Goal: Navigation & Orientation: Find specific page/section

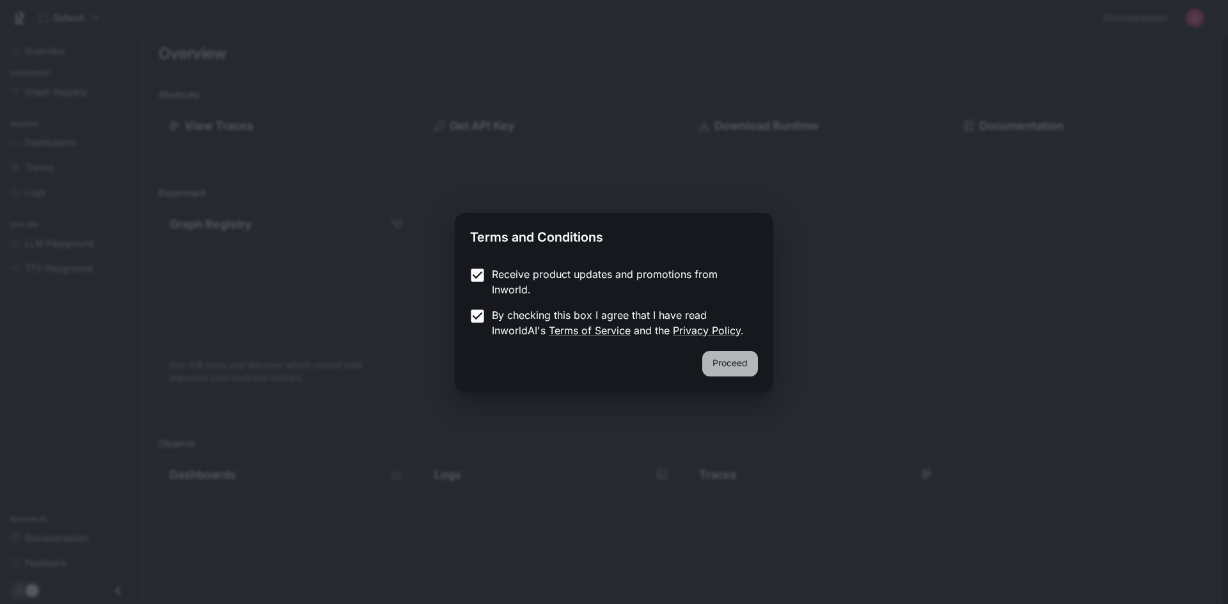
click at [740, 354] on button "Proceed" at bounding box center [730, 364] width 56 height 26
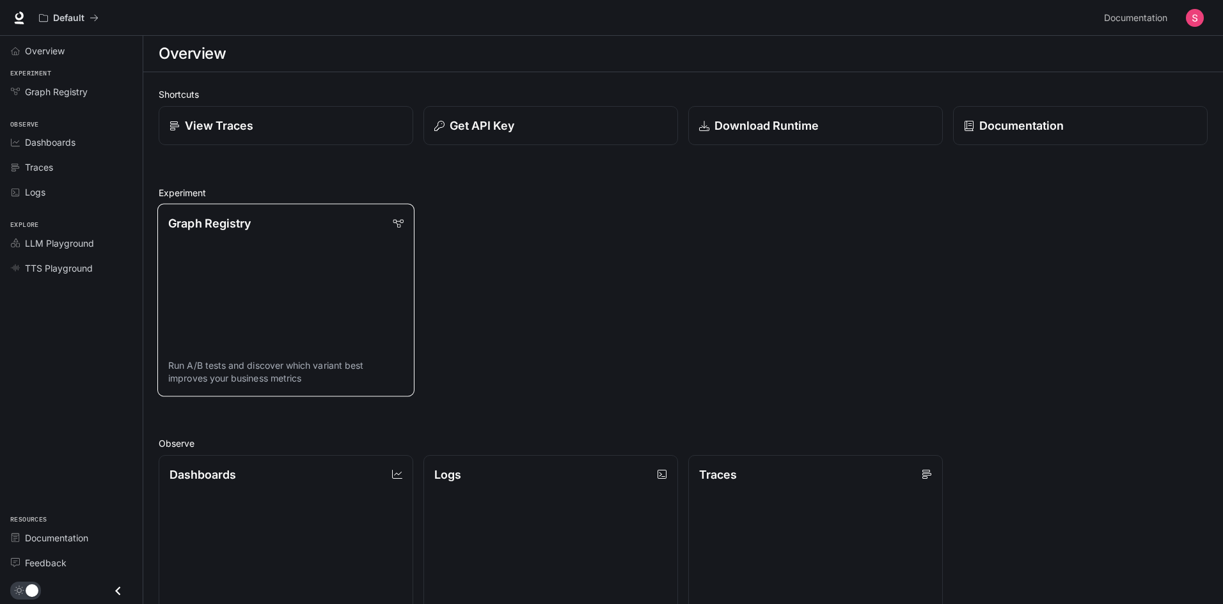
click at [340, 328] on link "Graph Registry Run A/B tests and discover which variant best improves your busi…" at bounding box center [285, 300] width 257 height 192
click at [294, 299] on link "Graph Registry Run A/B tests and discover which variant best improves your busi…" at bounding box center [285, 300] width 257 height 192
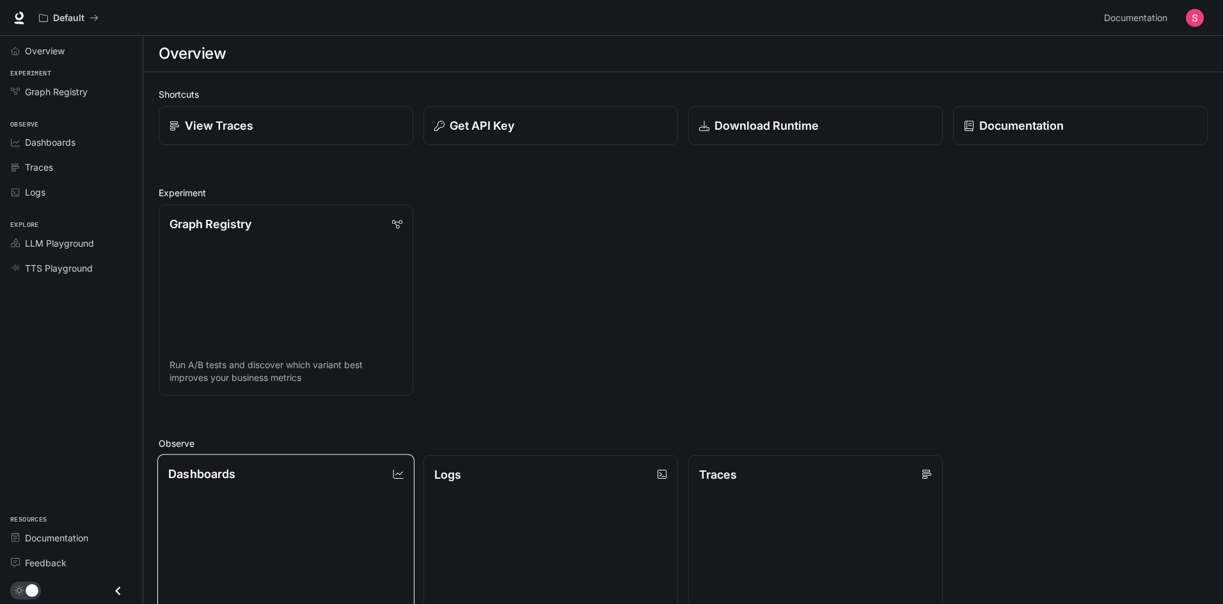
click at [400, 473] on icon at bounding box center [398, 474] width 10 height 10
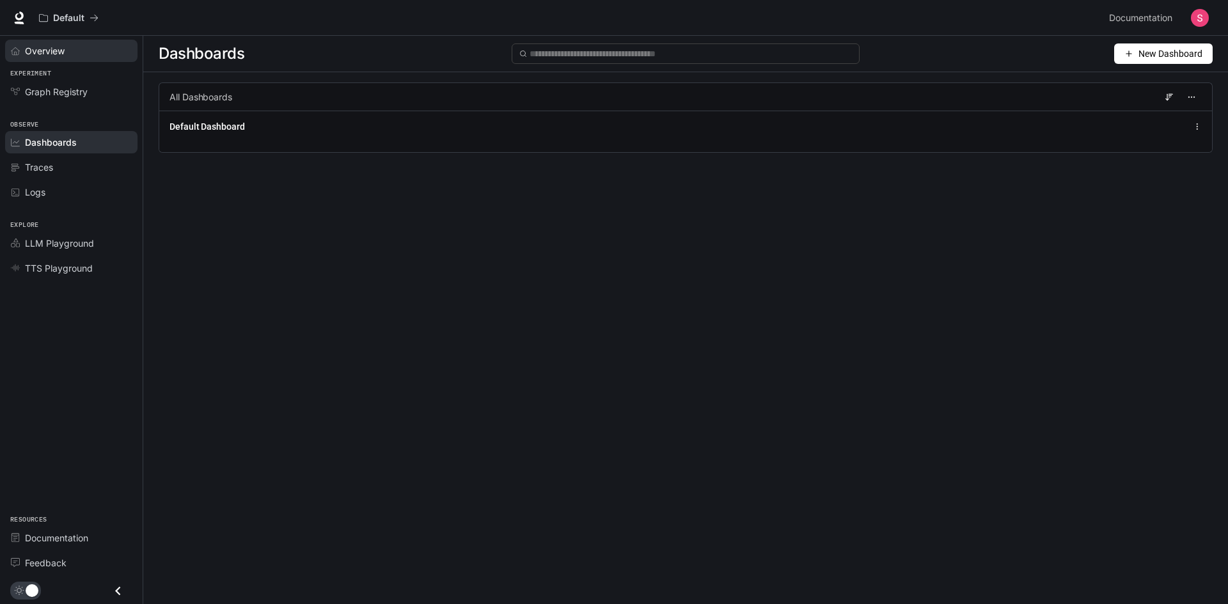
click at [27, 45] on span "Overview" at bounding box center [45, 50] width 40 height 13
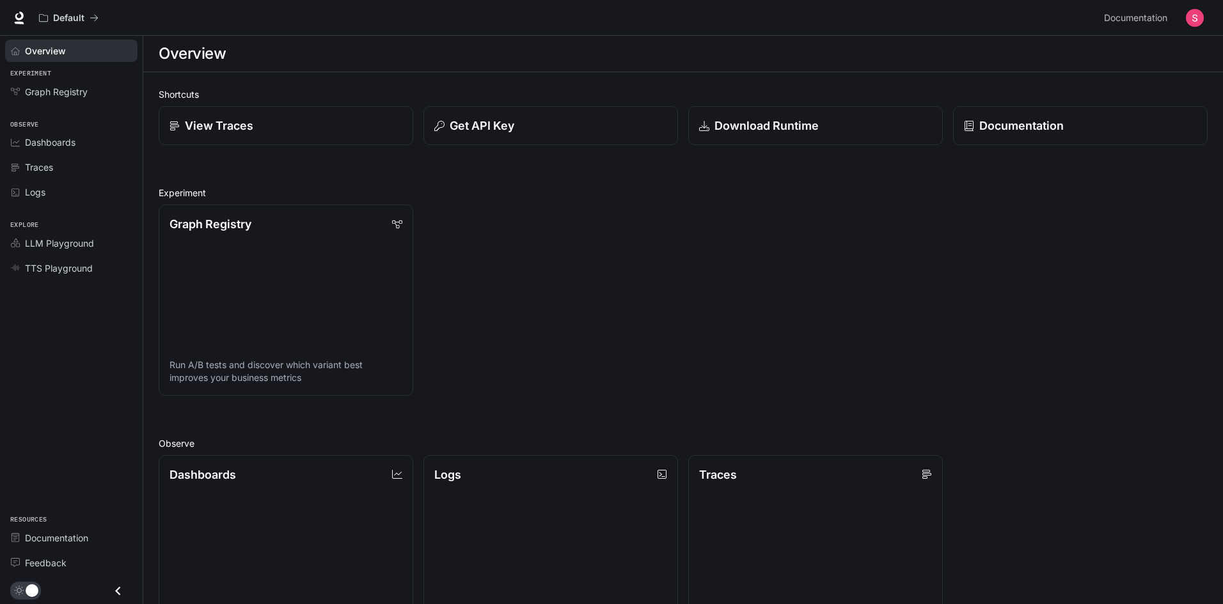
click at [27, 45] on span "Overview" at bounding box center [45, 50] width 41 height 13
